Goal: Find specific fact: Find specific fact

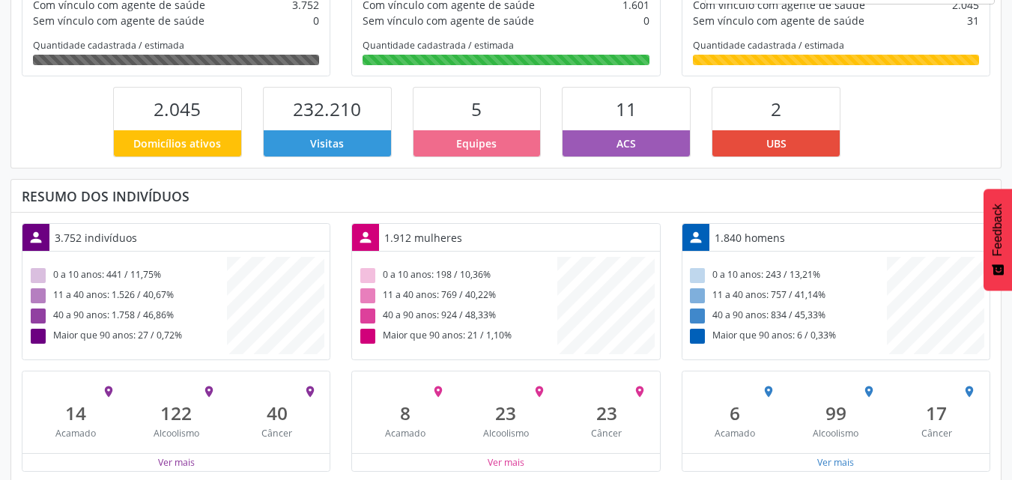
scroll to position [324, 0]
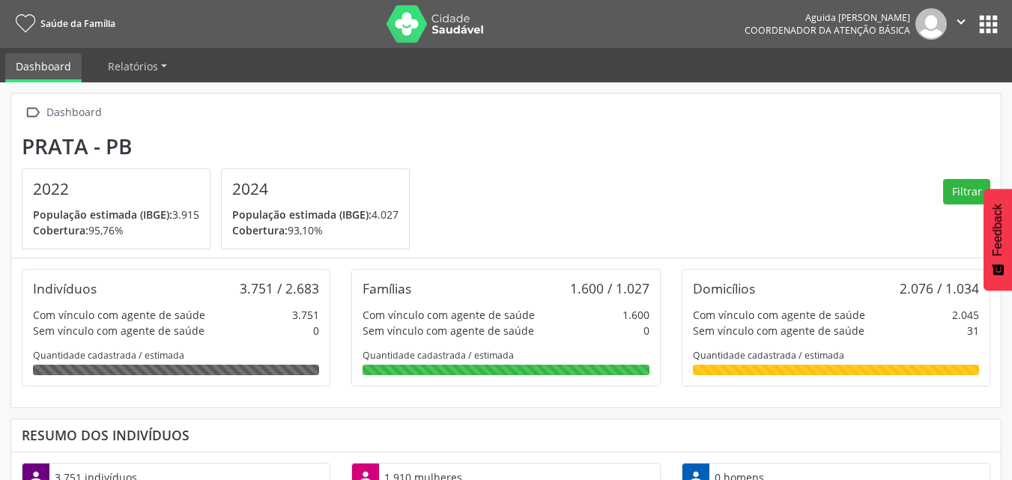
scroll to position [249, 330]
click at [993, 30] on button "apps" at bounding box center [988, 24] width 26 height 26
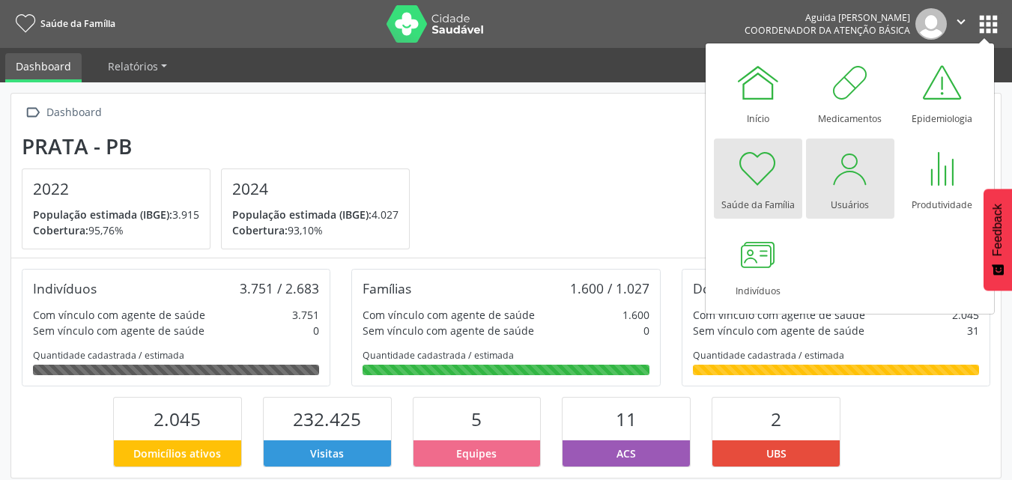
click at [828, 181] on div at bounding box center [850, 168] width 45 height 45
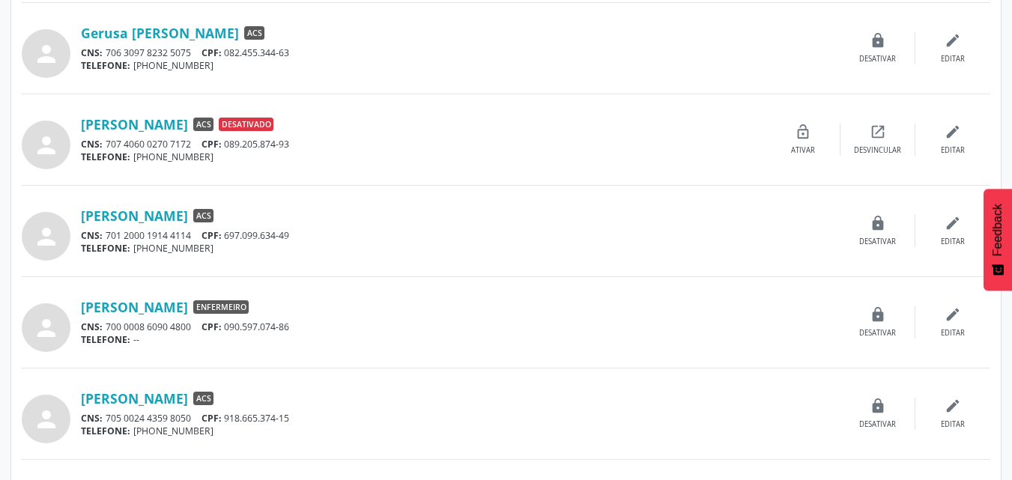
scroll to position [1278, 0]
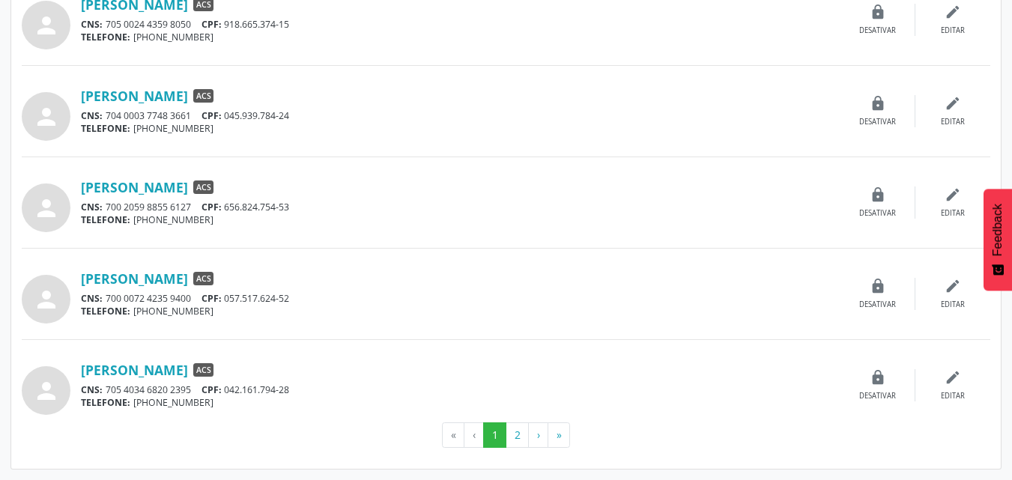
drag, startPoint x: 303, startPoint y: 117, endPoint x: 278, endPoint y: 113, distance: 25.0
click at [222, 115] on div "CNS: 704 0003 7748 3661 CPF: 045.939.784-24" at bounding box center [461, 115] width 760 height 13
click at [299, 117] on div "CNS: 704 0003 7748 3661 CPF: 045.939.784-24" at bounding box center [461, 115] width 760 height 13
drag, startPoint x: 297, startPoint y: 115, endPoint x: 245, endPoint y: 119, distance: 52.6
click at [245, 119] on div "CNS: 704 0003 7748 3661 CPF: 045.939.784-24" at bounding box center [461, 115] width 760 height 13
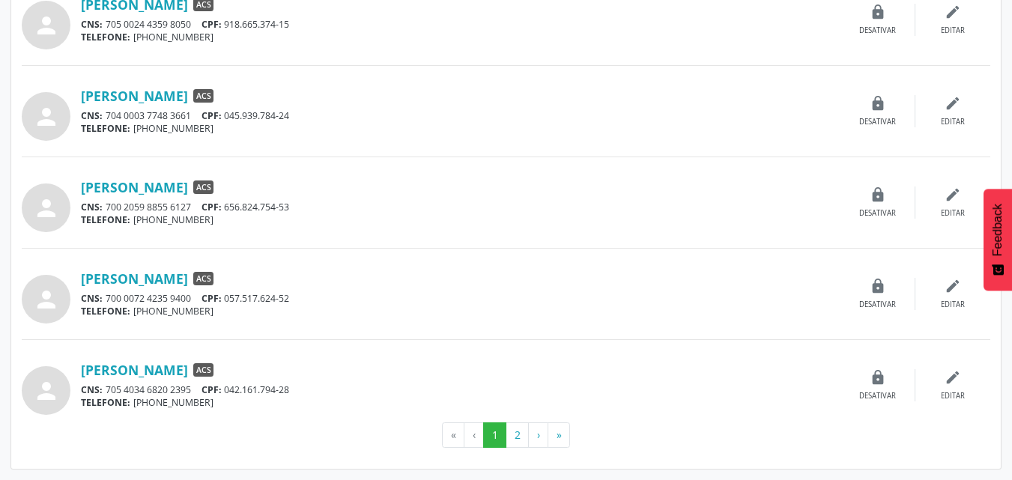
click at [249, 150] on div "person Maria Jose Claudino da Silva ACS CNS: 704 0003 7748 3661 CPF: 045.939.78…" at bounding box center [506, 120] width 969 height 76
drag, startPoint x: 300, startPoint y: 115, endPoint x: 232, endPoint y: 118, distance: 68.2
click at [232, 118] on div "CNS: 704 0003 7748 3661 CPF: 045.939.784-24" at bounding box center [461, 115] width 760 height 13
copy div "045.939.784-24"
